Goal: Task Accomplishment & Management: Complete application form

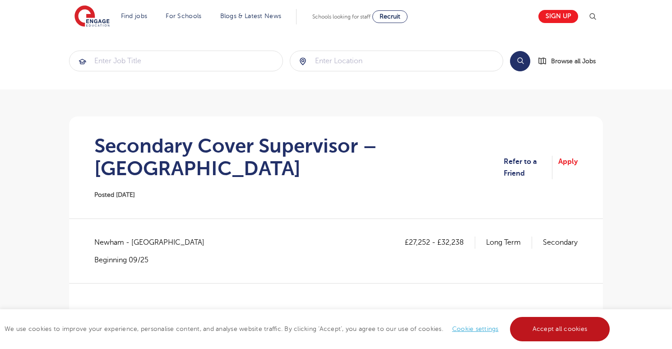
click at [581, 325] on link "Accept all cookies" at bounding box center [560, 329] width 100 height 24
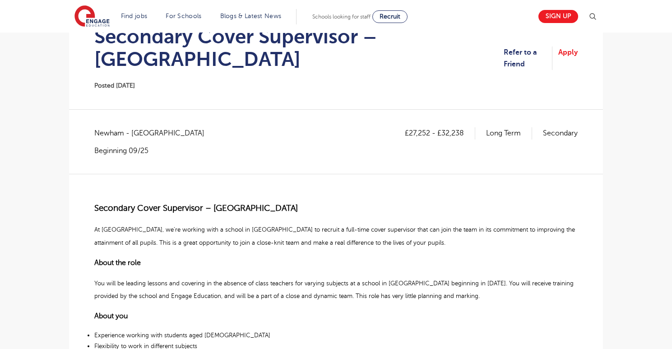
scroll to position [109, 0]
click at [571, 47] on link "Apply" at bounding box center [567, 59] width 19 height 24
click at [303, 201] on p "Secondary Cover Supervisor – Newham" at bounding box center [335, 208] width 483 height 15
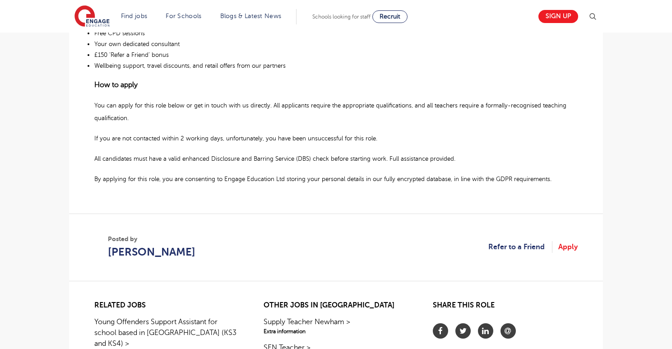
scroll to position [579, 0]
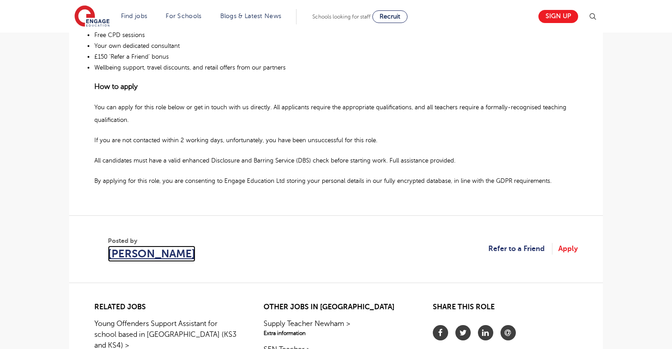
click at [156, 246] on span "Giovanni White" at bounding box center [152, 254] width 88 height 16
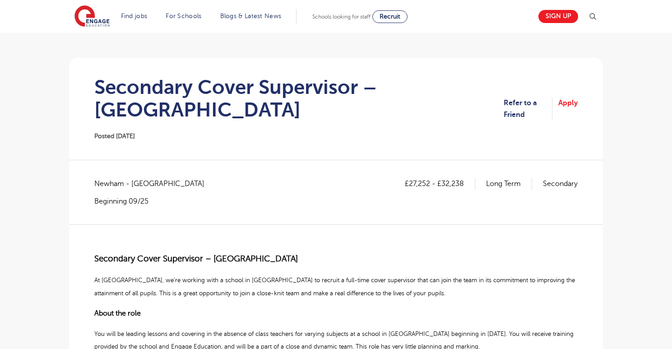
scroll to position [0, 0]
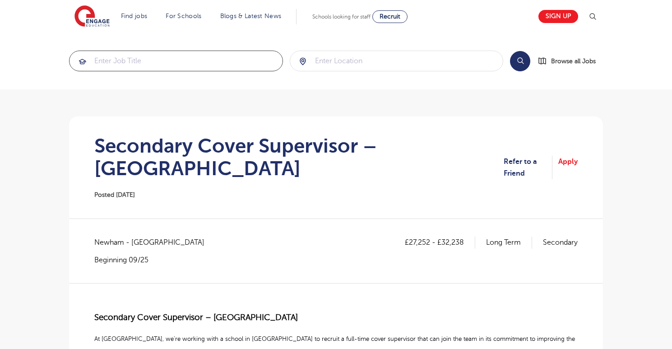
click at [156, 64] on input "search" at bounding box center [176, 61] width 213 height 20
type input "c"
type input "computer scinece"
click button "Submit" at bounding box center [0, 0] width 0 height 0
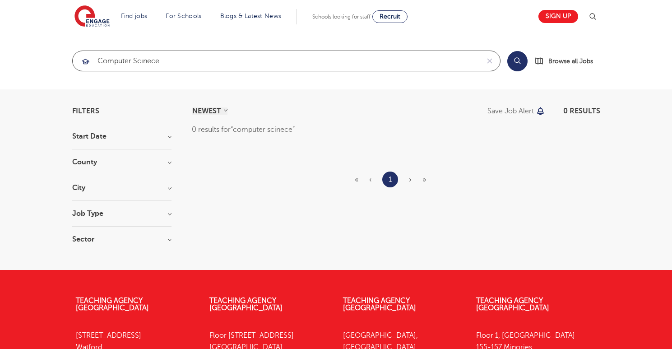
click at [176, 64] on input "computer scinece" at bounding box center [276, 61] width 407 height 20
type input "computer science"
click button "Submit" at bounding box center [0, 0] width 0 height 0
click at [192, 60] on input "computer science" at bounding box center [276, 61] width 407 height 20
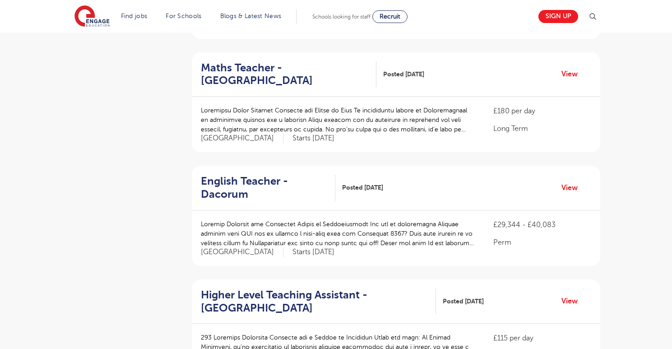
scroll to position [988, 0]
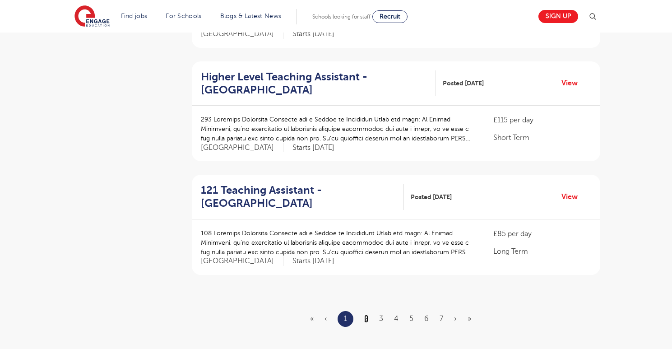
click at [368, 315] on link "2" at bounding box center [366, 319] width 4 height 8
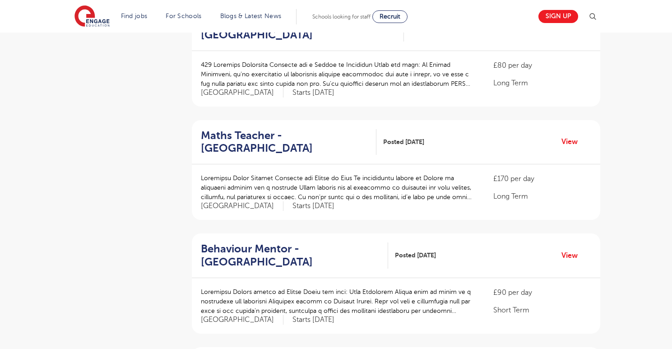
scroll to position [682, 0]
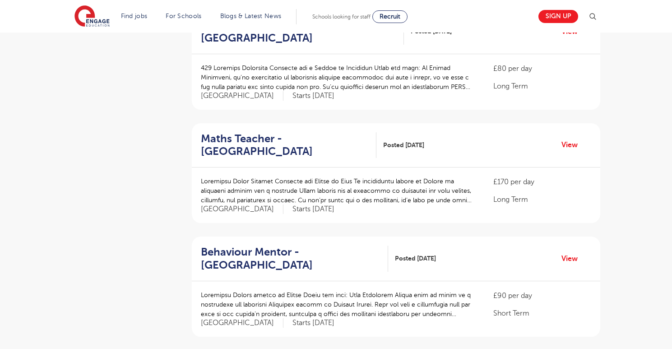
click at [614, 127] on div "Filters Start Date September 86 November 2 October 1 Show more County London 60…" at bounding box center [336, 38] width 672 height 1263
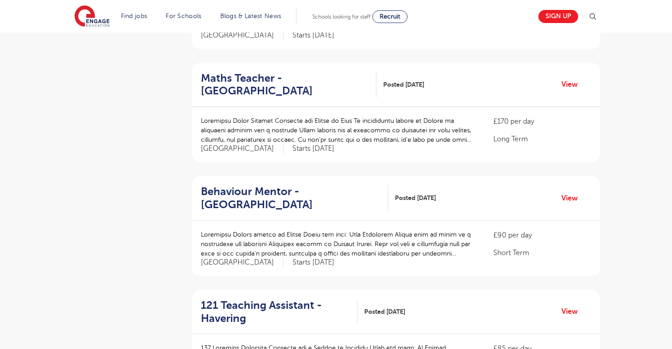
scroll to position [736, 0]
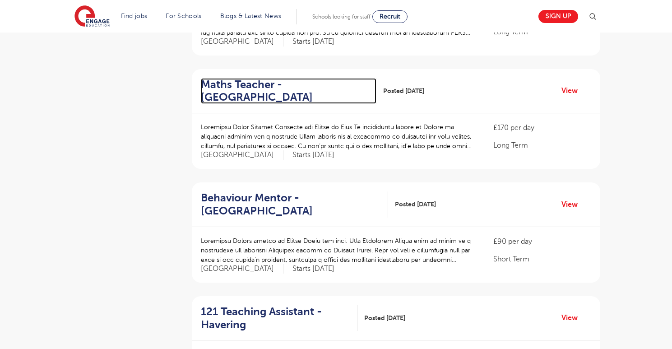
click at [232, 78] on h2 "Maths Teacher - Redbridge" at bounding box center [285, 91] width 168 height 26
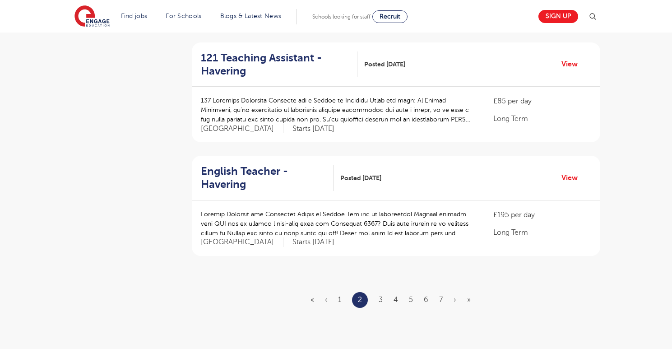
scroll to position [994, 0]
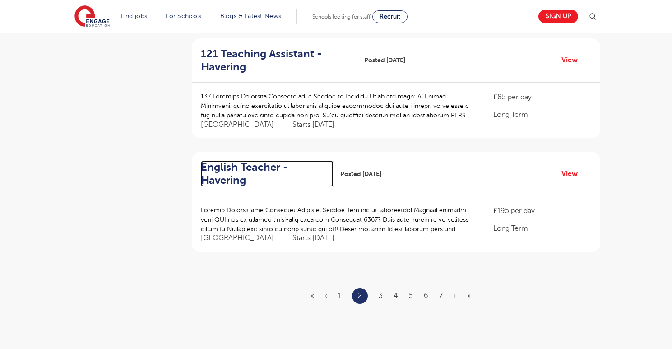
click at [261, 161] on h2 "English Teacher - Havering" at bounding box center [264, 174] width 126 height 26
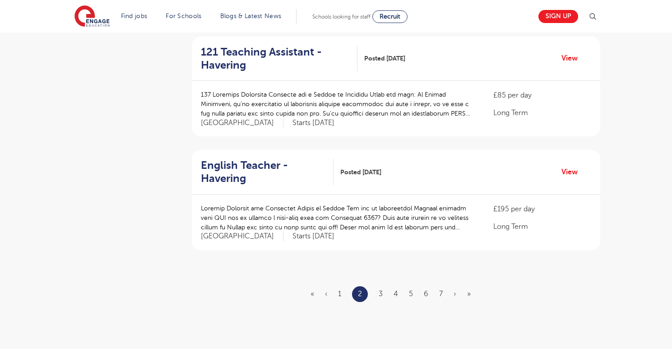
click at [377, 286] on ul "« ‹ 1 2 3 4 5 6 7 › »" at bounding box center [396, 294] width 171 height 16
click at [380, 290] on link "3" at bounding box center [381, 294] width 4 height 8
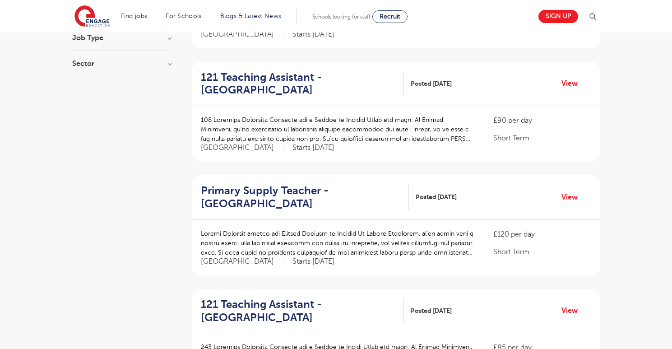
scroll to position [178, 0]
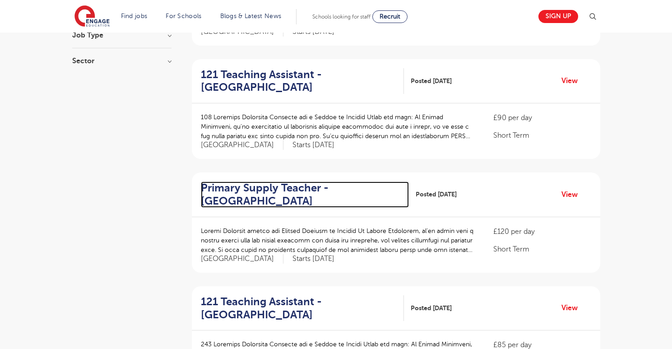
click at [295, 188] on h2 "Primary Supply Teacher - Watford" at bounding box center [301, 194] width 201 height 26
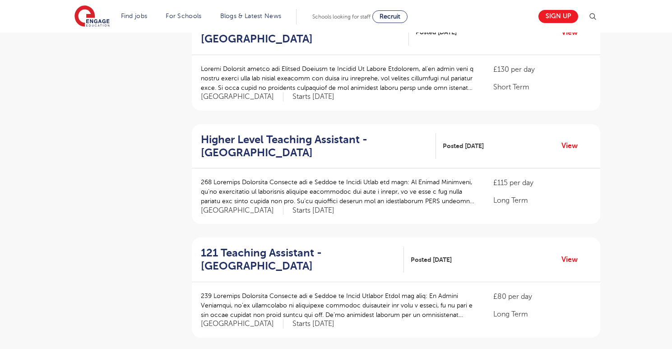
scroll to position [1105, 0]
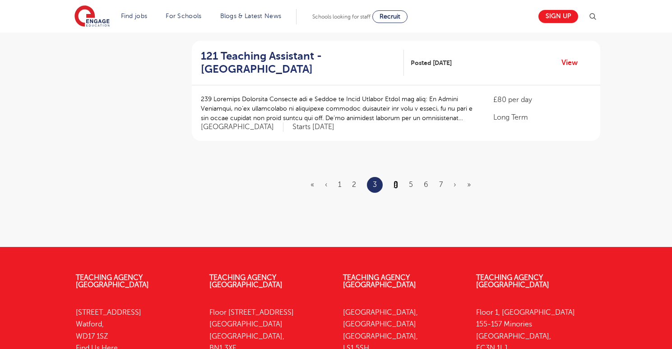
click at [394, 181] on link "4" at bounding box center [396, 185] width 5 height 8
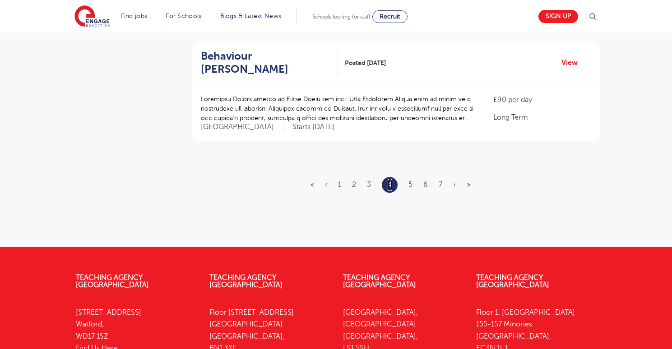
scroll to position [0, 0]
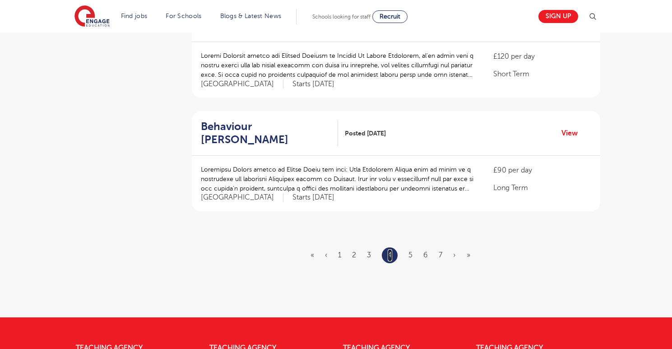
scroll to position [1071, 0]
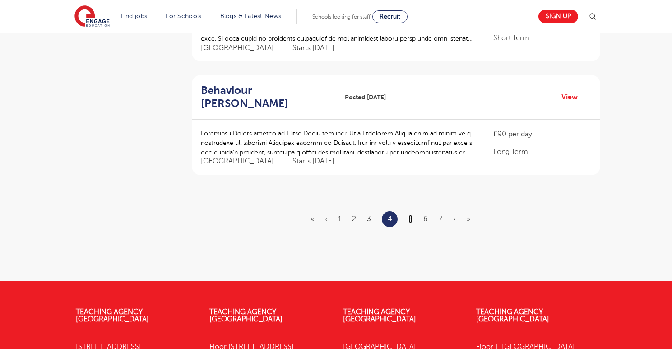
click at [411, 215] on link "5" at bounding box center [411, 219] width 4 height 8
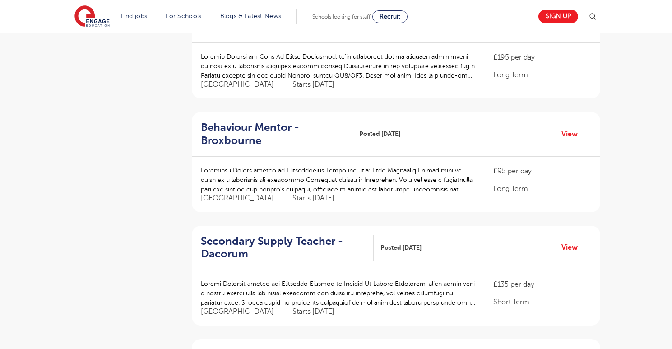
scroll to position [610, 0]
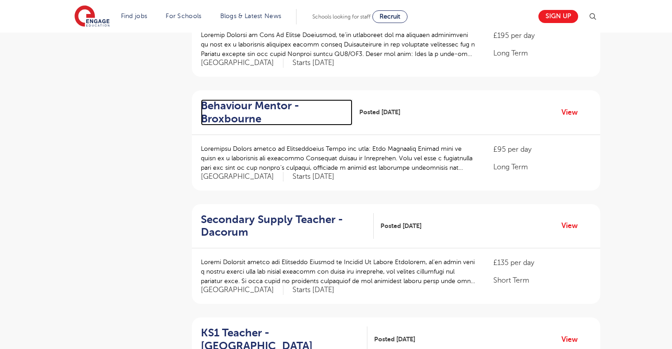
click at [276, 105] on h2 "Behaviour Mentor - Broxbourne" at bounding box center [273, 112] width 144 height 26
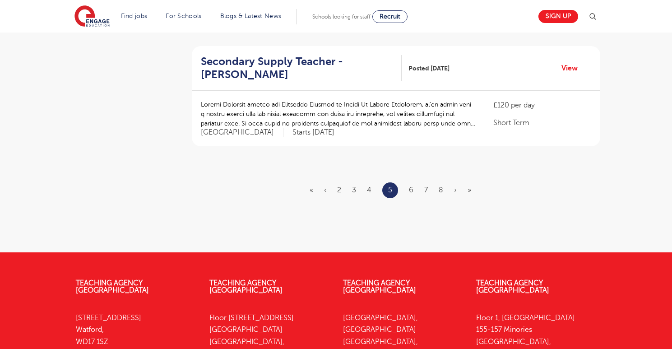
scroll to position [1107, 0]
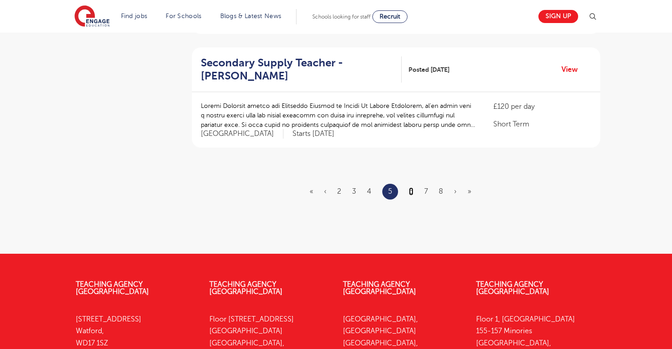
click at [411, 187] on link "6" at bounding box center [411, 191] width 5 height 8
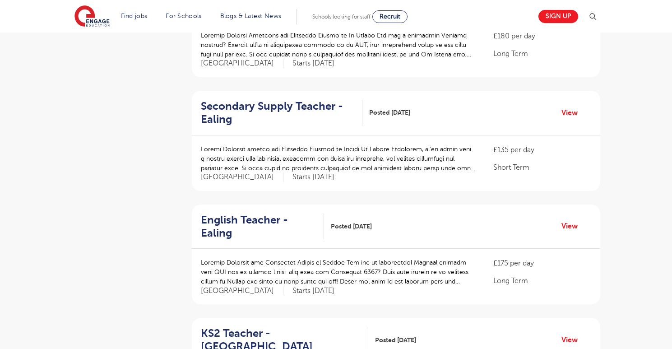
scroll to position [952, 0]
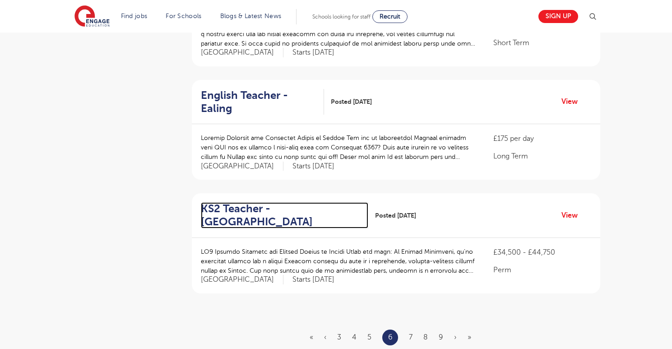
click at [291, 202] on h2 "KS2 Teacher - Newham" at bounding box center [281, 215] width 160 height 26
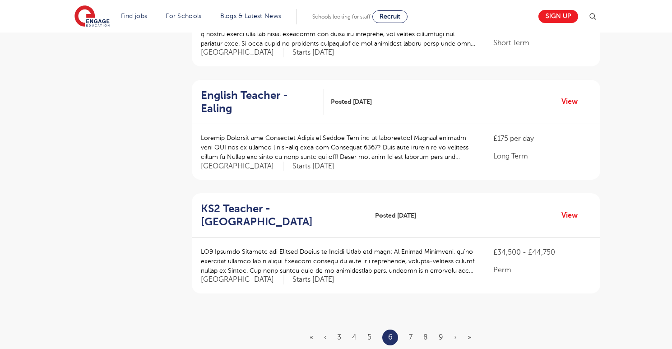
click at [407, 330] on ul "« ‹ 3 4 5 6 7 8 9 › »" at bounding box center [396, 338] width 172 height 16
click at [412, 333] on link "7" at bounding box center [411, 337] width 4 height 8
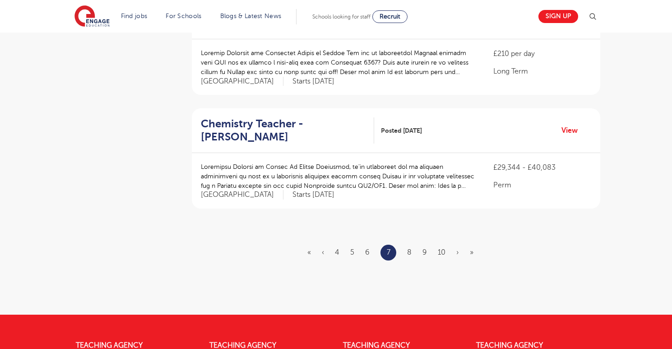
scroll to position [1039, 0]
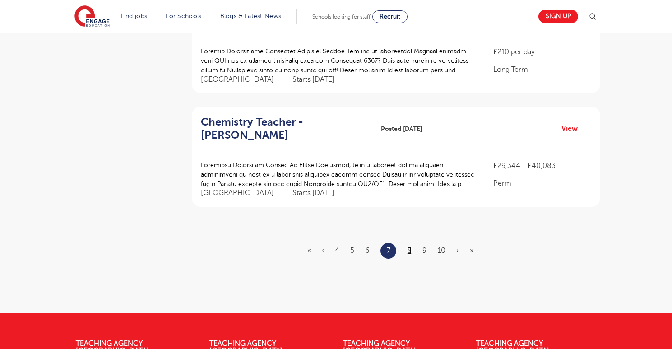
click at [411, 246] on link "8" at bounding box center [409, 250] width 5 height 8
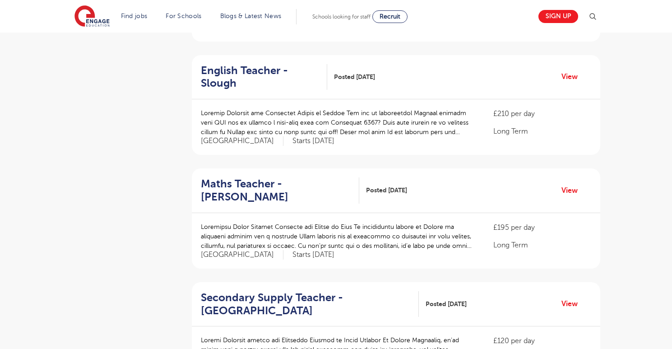
scroll to position [995, 0]
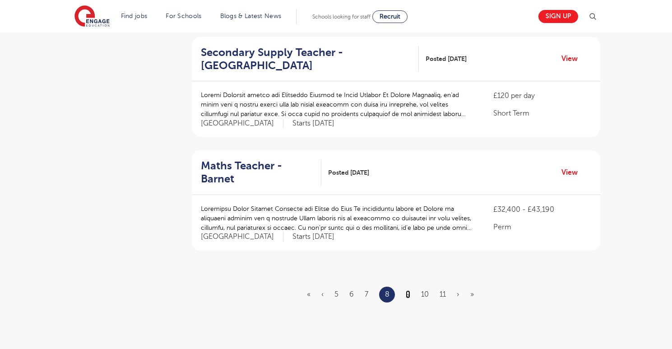
click at [406, 290] on link "9" at bounding box center [408, 294] width 5 height 8
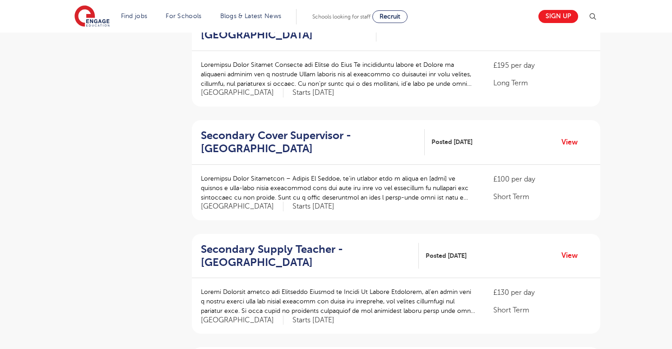
scroll to position [214, 0]
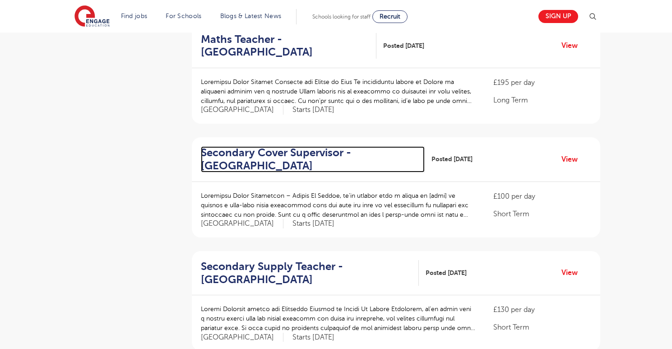
click at [276, 156] on h2 "Secondary Cover Supervisor - Lewisham" at bounding box center [309, 159] width 217 height 26
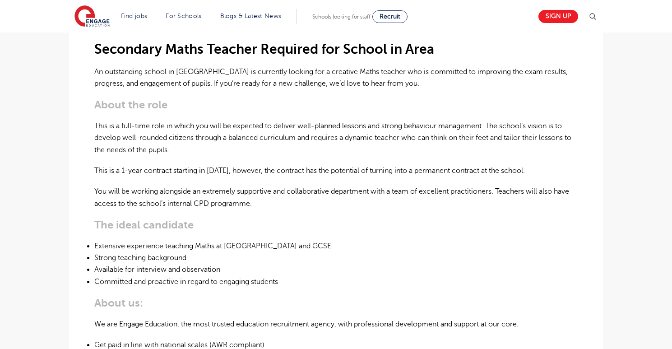
scroll to position [239, 0]
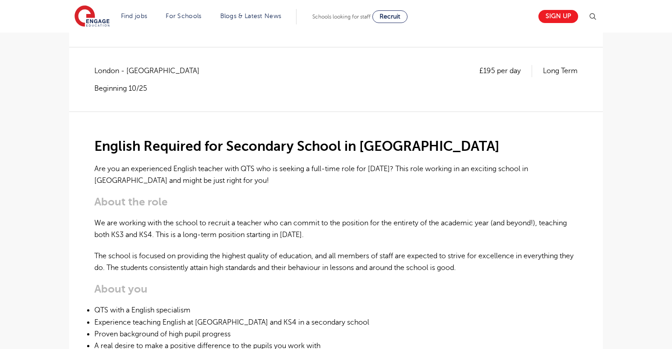
scroll to position [146, 0]
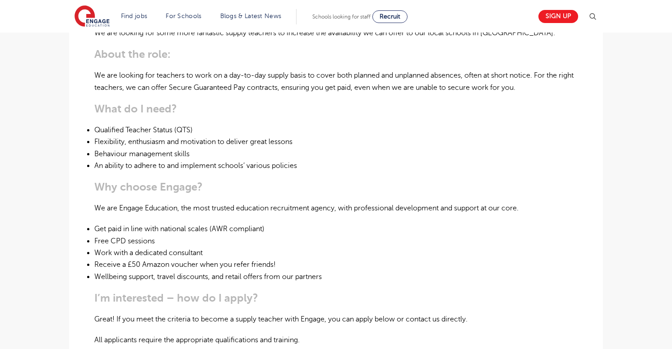
scroll to position [347, 0]
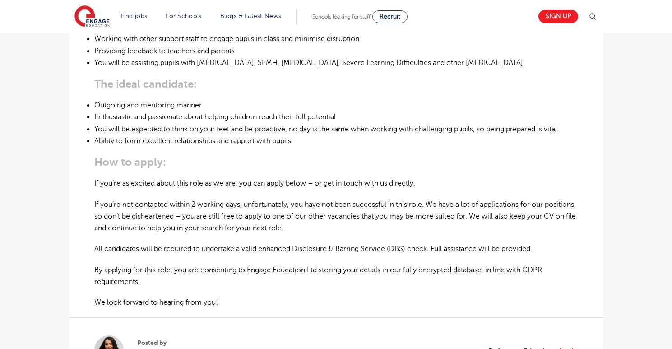
scroll to position [457, 0]
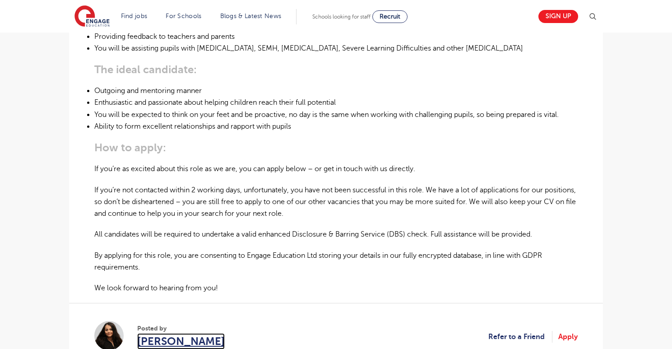
click at [172, 333] on span "[PERSON_NAME]" at bounding box center [181, 341] width 88 height 16
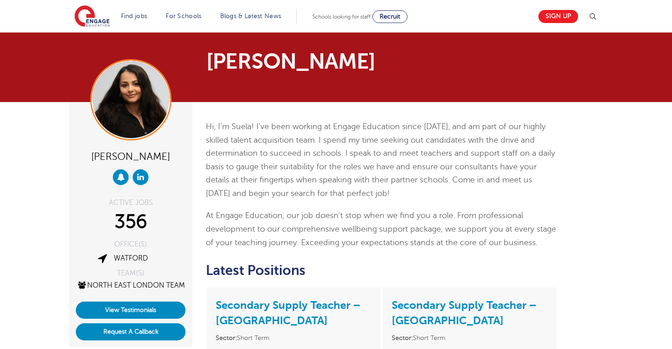
click at [399, 188] on p "Hi, I’m Suela! I’ve been working at Engage Education since 2017, and am part of…" at bounding box center [382, 160] width 352 height 80
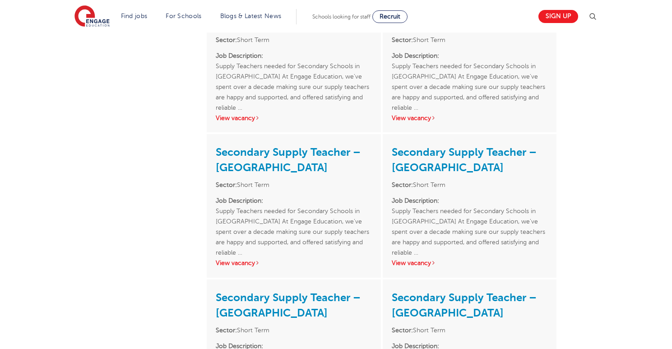
scroll to position [882, 0]
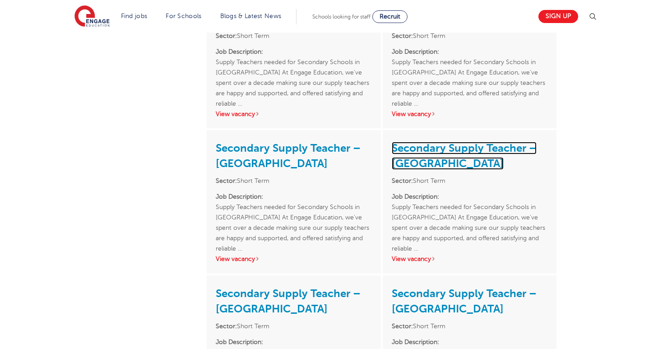
click at [503, 149] on link "Secondary Supply Teacher – Redbridge" at bounding box center [464, 156] width 145 height 28
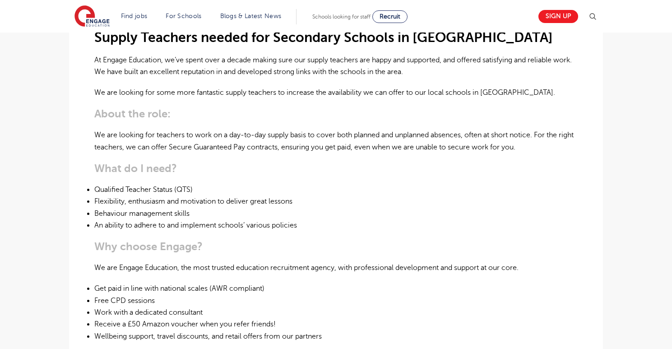
scroll to position [283, 0]
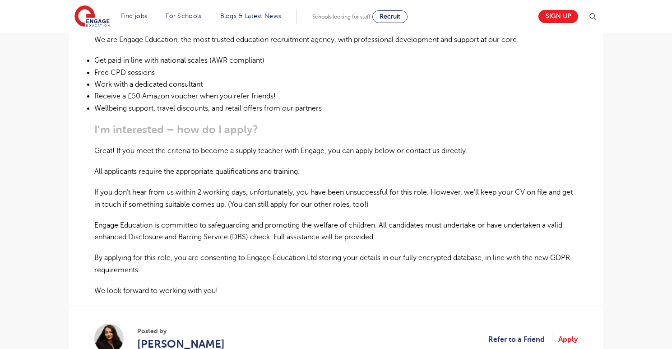
click at [351, 219] on p "Engage Education is committed to safeguarding and promoting the welfare of chil…" at bounding box center [335, 231] width 483 height 24
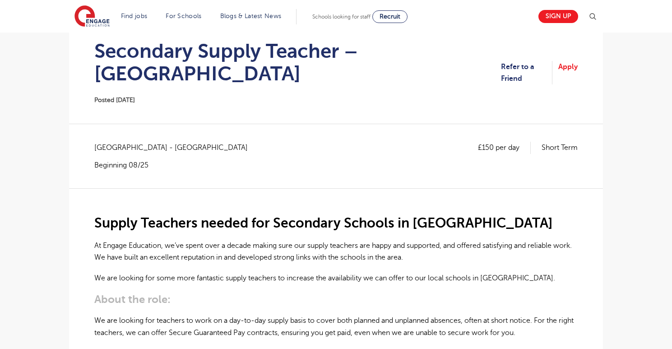
scroll to position [0, 0]
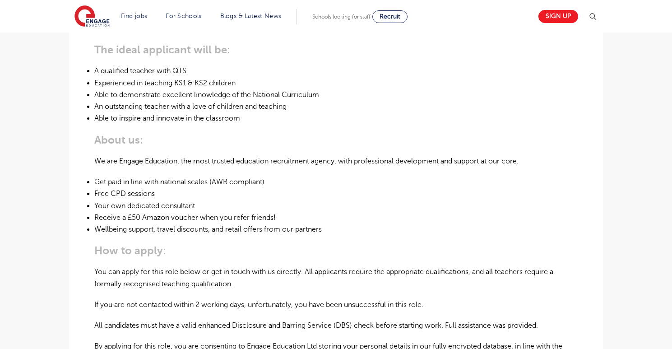
scroll to position [390, 0]
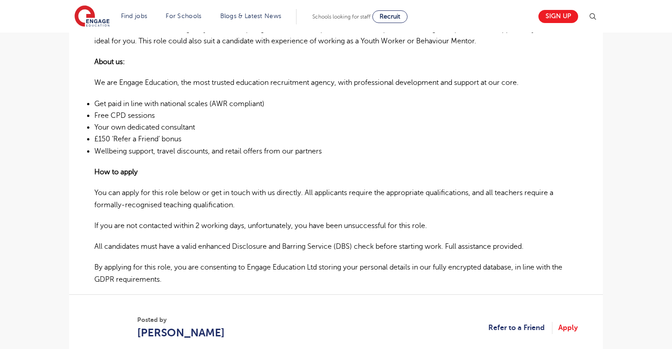
scroll to position [519, 0]
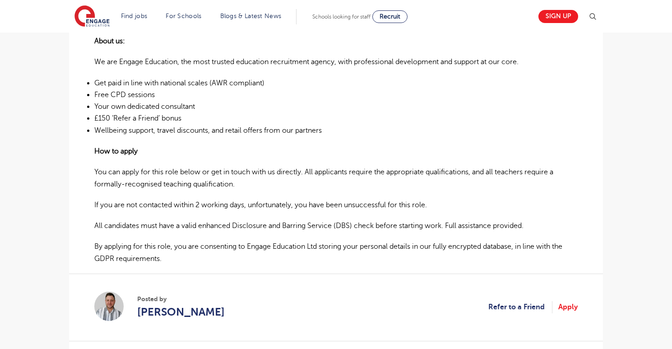
click at [312, 199] on p "If you are not contacted within 2 working days, unfortunately, you have been un…" at bounding box center [335, 205] width 483 height 12
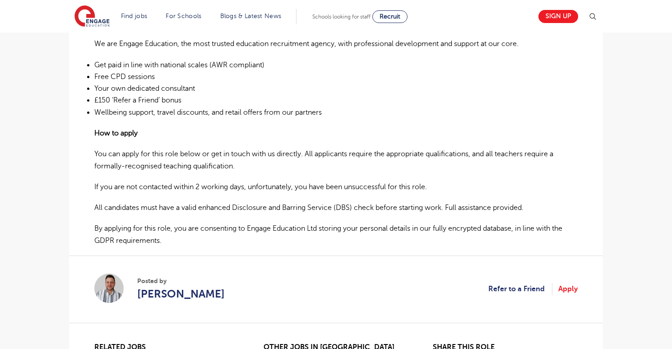
click at [312, 202] on p "All candidates must have a valid enhanced Disclosure and Barring Service (DBS) …" at bounding box center [335, 208] width 483 height 12
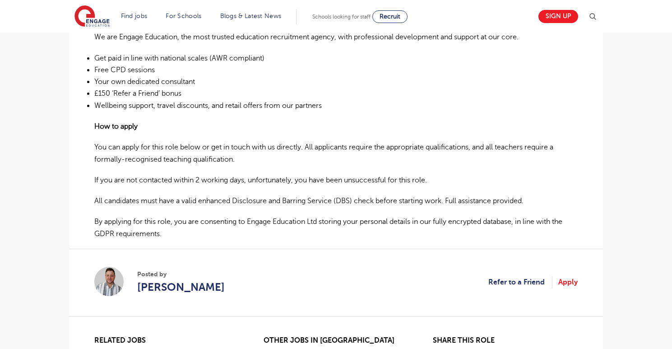
scroll to position [537, 0]
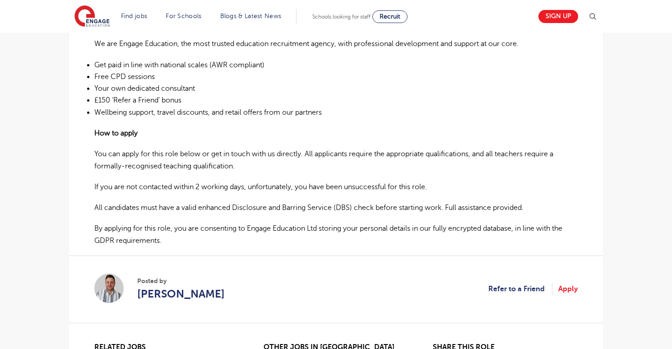
click at [373, 181] on p "If you are not contacted within 2 working days, unfortunately, you have been un…" at bounding box center [335, 187] width 483 height 12
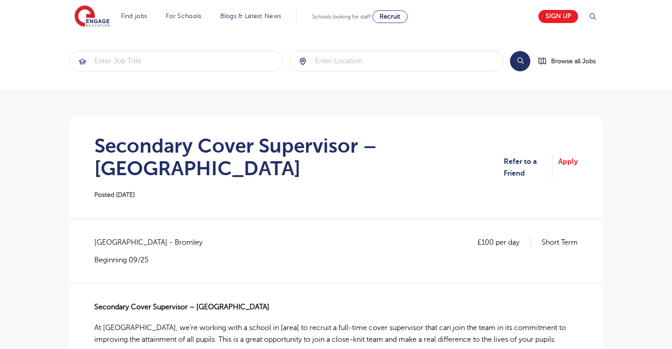
scroll to position [28, 0]
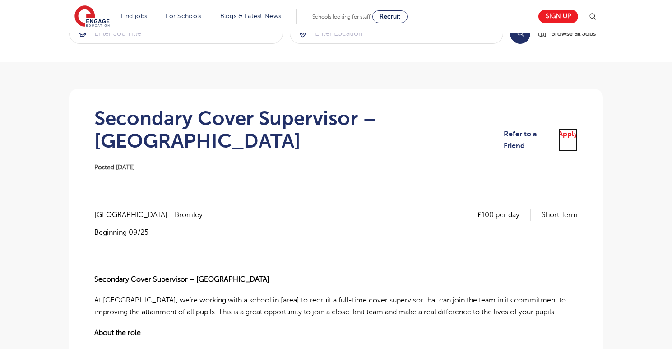
click at [577, 134] on link "Apply" at bounding box center [567, 140] width 19 height 24
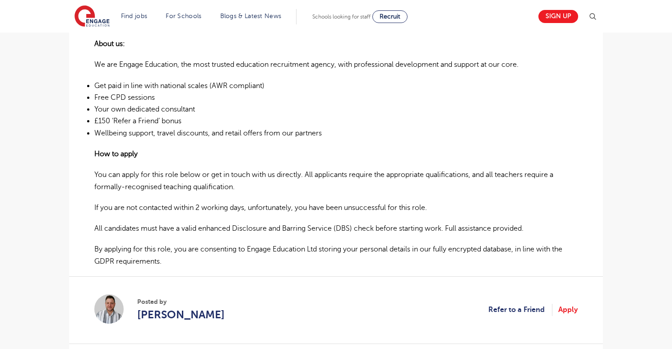
scroll to position [540, 0]
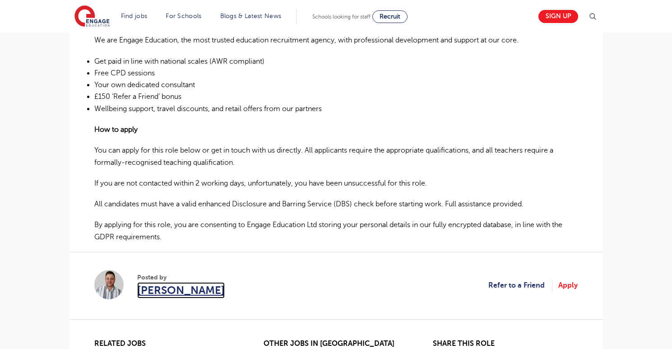
click at [156, 282] on span "[PERSON_NAME]" at bounding box center [181, 290] width 88 height 16
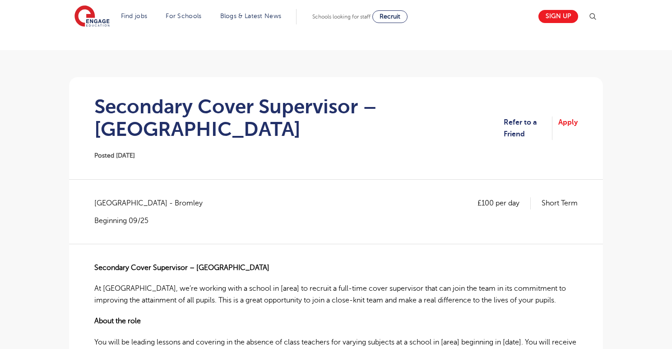
scroll to position [0, 0]
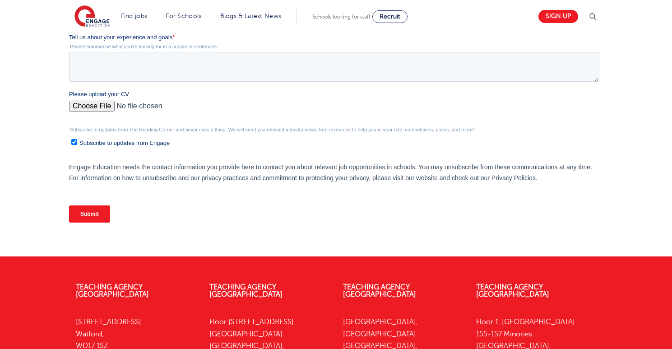
scroll to position [318, 0]
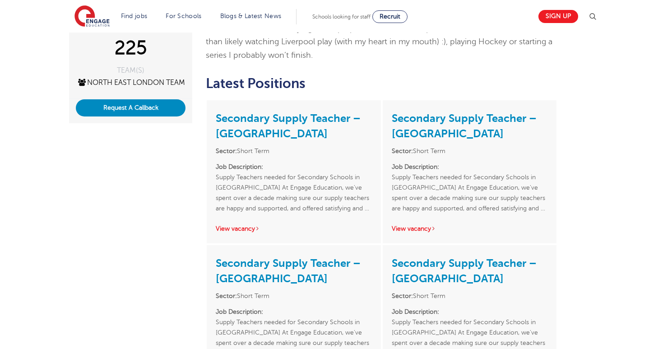
scroll to position [340, 0]
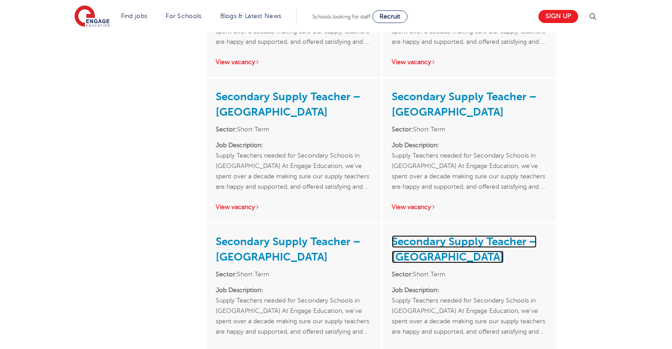
click at [469, 246] on link "Secondary Supply Teacher – [GEOGRAPHIC_DATA]" at bounding box center [464, 249] width 145 height 28
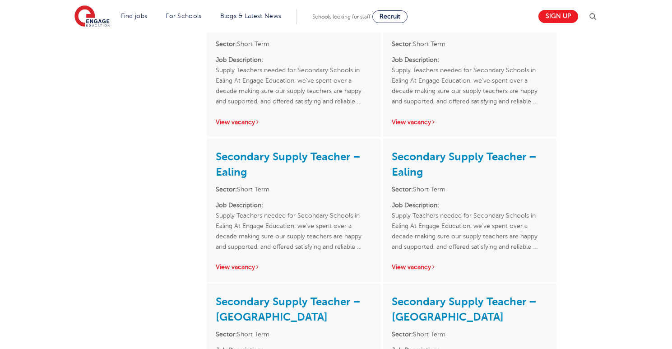
scroll to position [1503, 0]
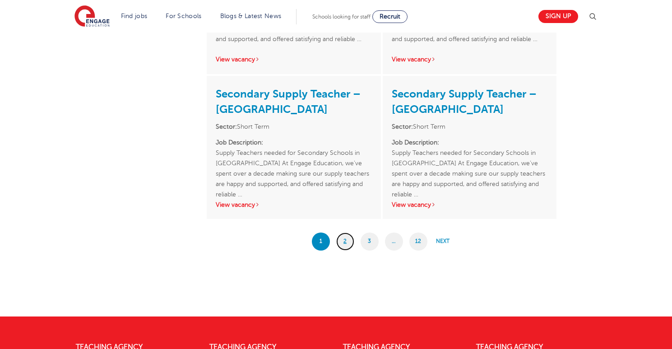
click at [349, 243] on link "2" at bounding box center [345, 241] width 18 height 18
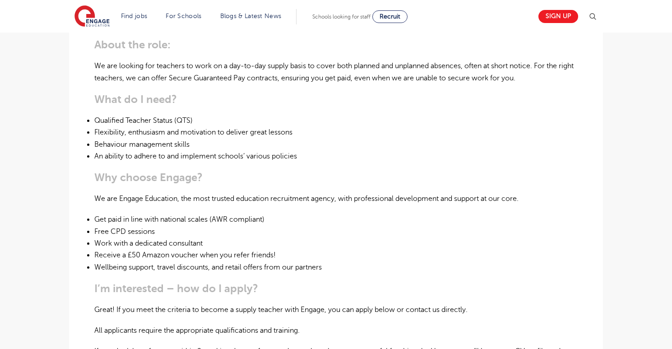
scroll to position [426, 0]
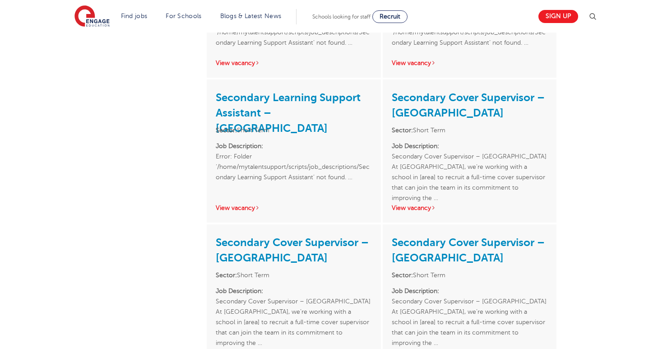
scroll to position [912, 0]
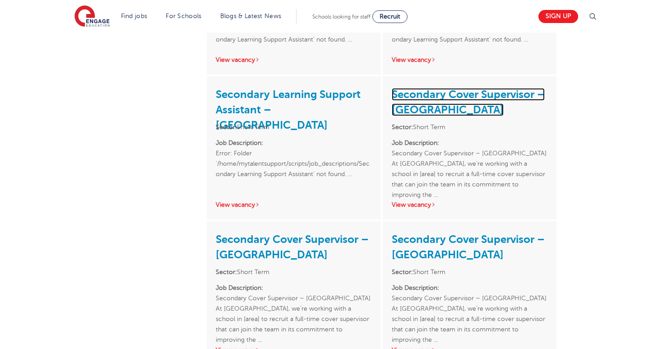
click at [476, 96] on link "Secondary Cover Supervisor – Lewisham" at bounding box center [468, 102] width 153 height 28
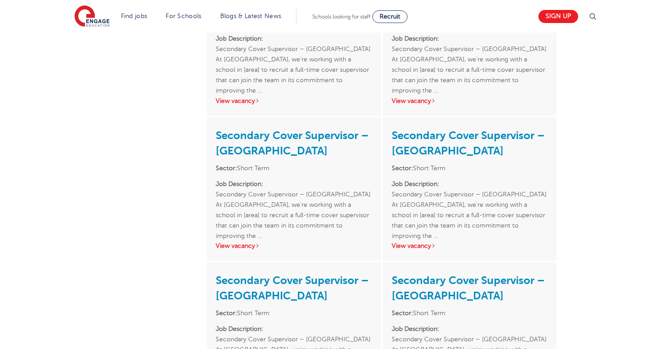
scroll to position [1542, 0]
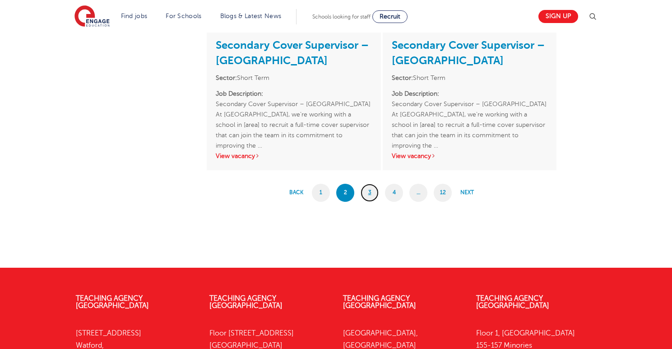
click at [371, 191] on link "3" at bounding box center [370, 193] width 18 height 18
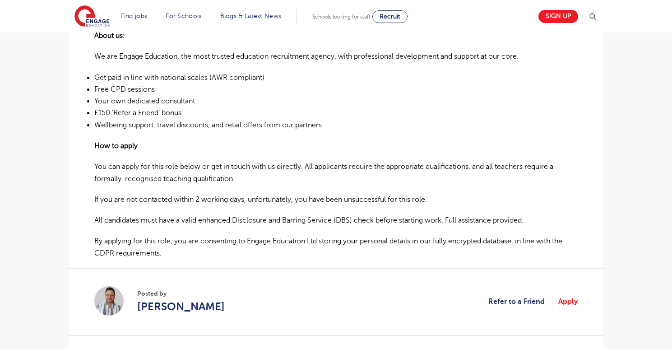
scroll to position [669, 0]
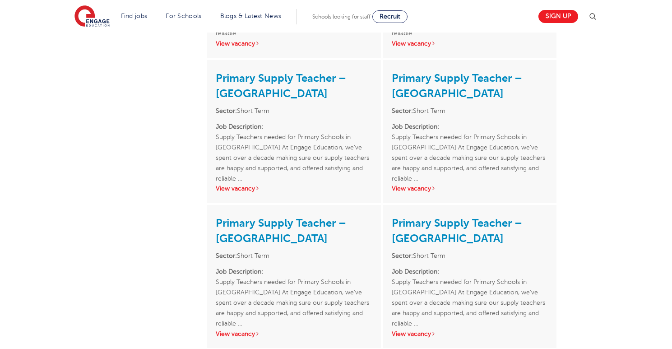
scroll to position [1605, 0]
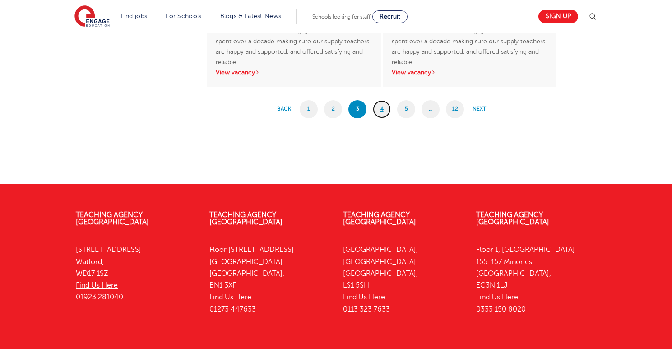
click at [385, 110] on link "4" at bounding box center [382, 109] width 18 height 18
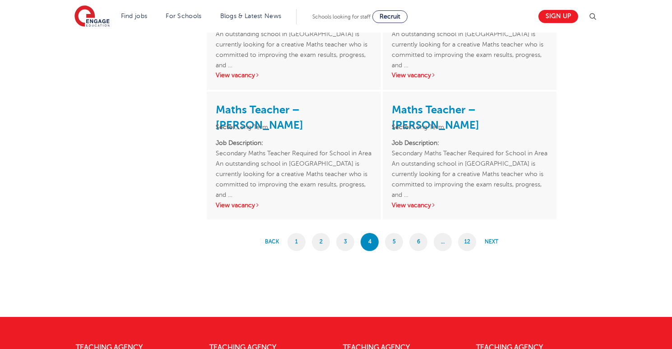
scroll to position [1509, 0]
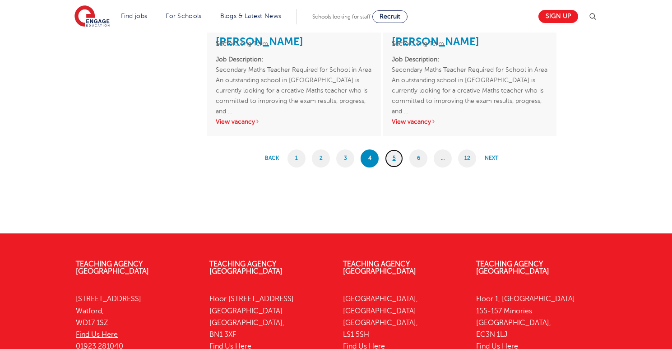
click at [396, 160] on link "5" at bounding box center [394, 158] width 18 height 18
